Goal: Obtain resource: Download file/media

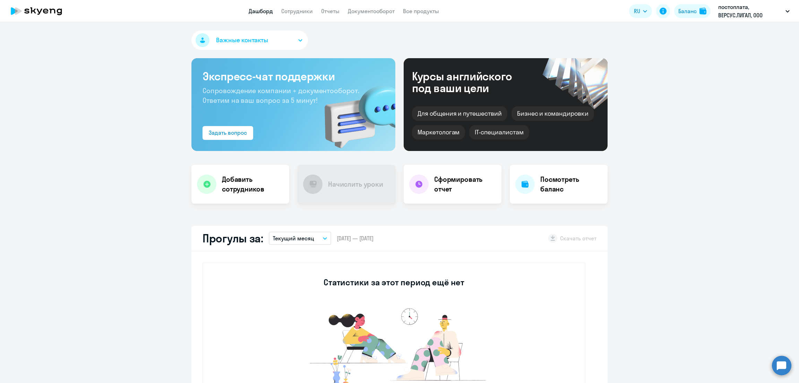
select select "30"
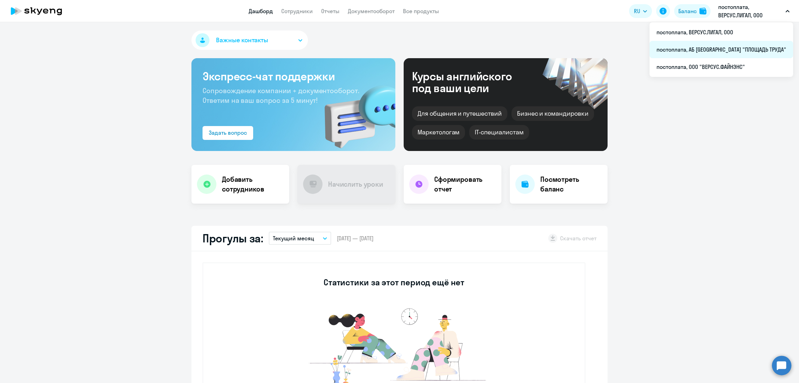
click at [746, 47] on li "постоплата, АБ [GEOGRAPHIC_DATA] "ПЛОЩАДЬ ТРУДА"" at bounding box center [720, 49] width 143 height 17
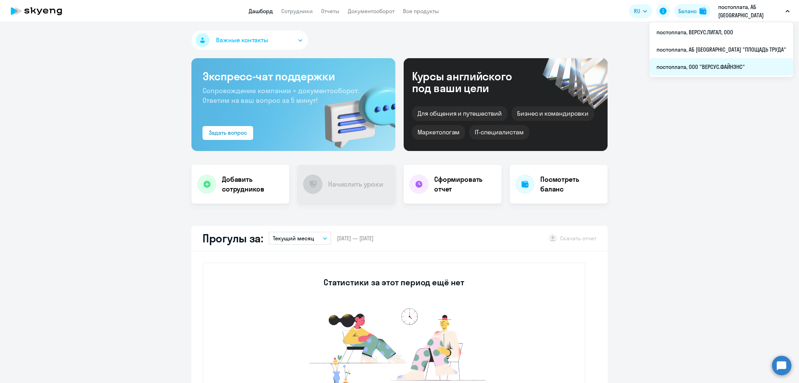
click at [746, 72] on li "постоплата, ООО "ВЕРСУС.ФАЙНЭНС"" at bounding box center [720, 66] width 143 height 17
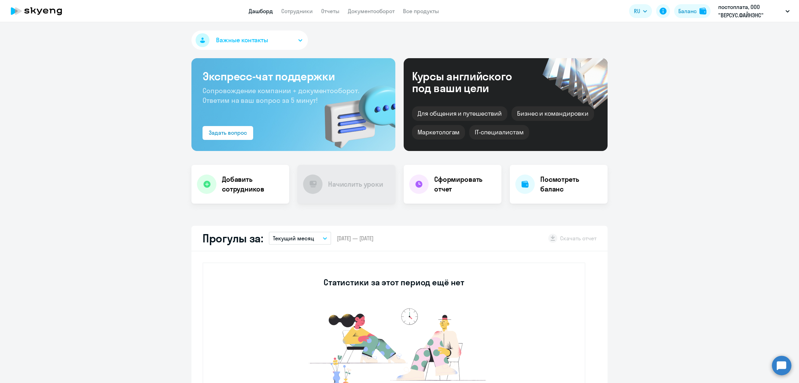
select select "30"
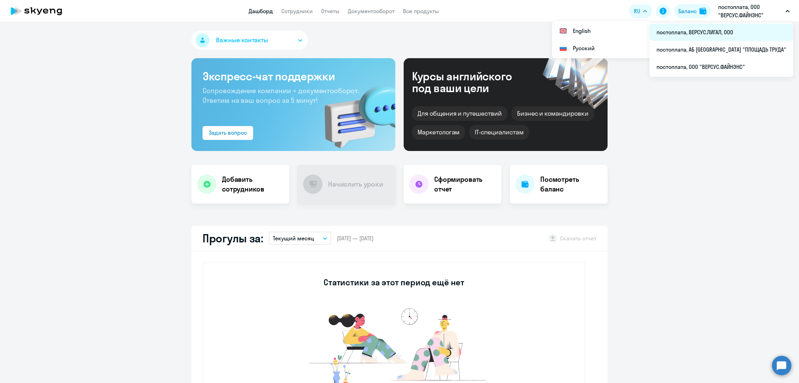
click at [741, 25] on li "постоплата, ВЕРСУС.ЛИГАЛ, ООО" at bounding box center [720, 32] width 143 height 17
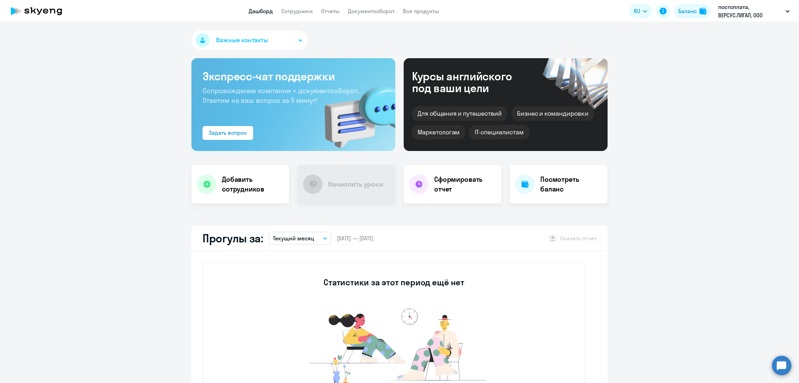
select select "30"
click at [373, 13] on link "Документооборот" at bounding box center [371, 11] width 47 height 7
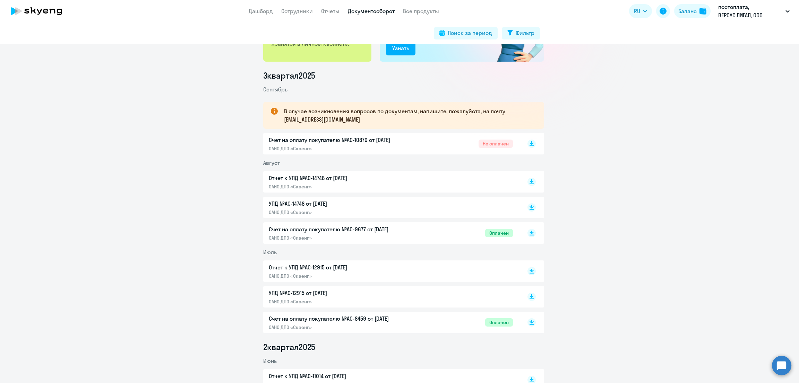
scroll to position [52, 0]
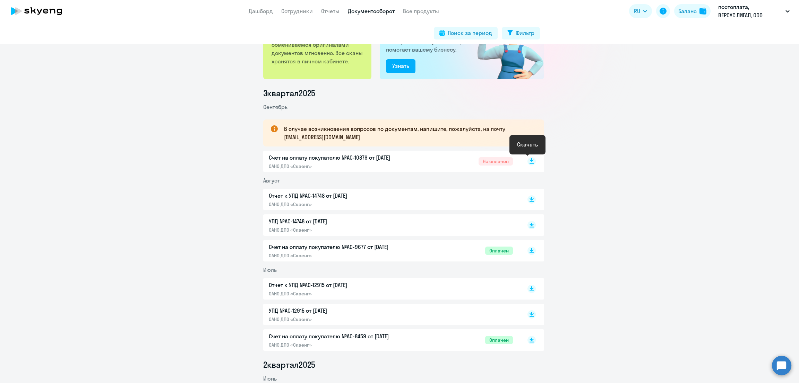
click at [529, 159] on rect at bounding box center [531, 161] width 8 height 8
